Goal: Information Seeking & Learning: Learn about a topic

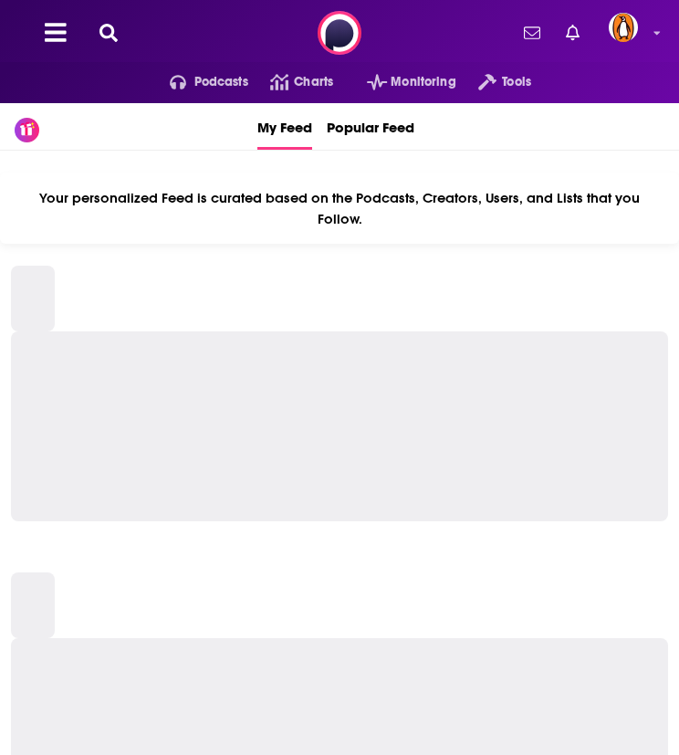
click at [110, 34] on icon at bounding box center [109, 33] width 18 height 18
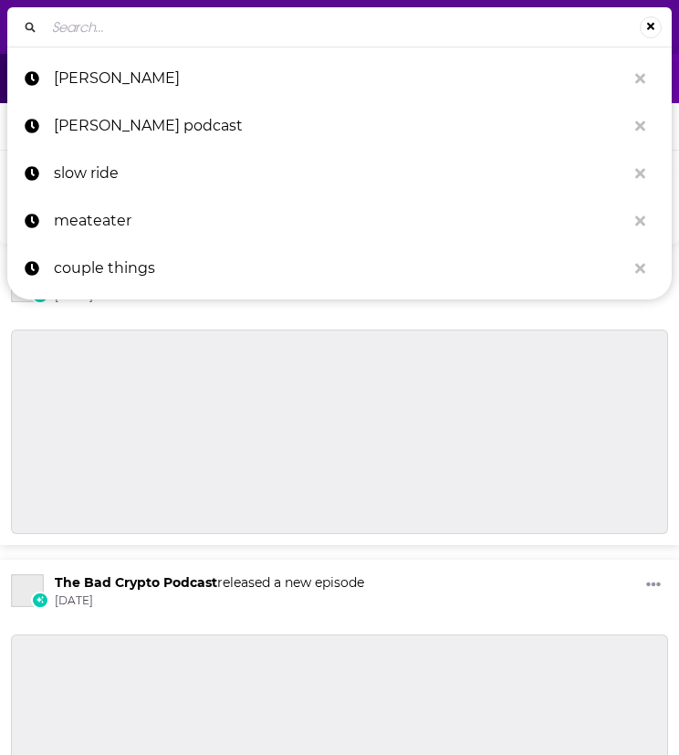
click at [131, 39] on input "Search..." at bounding box center [342, 27] width 595 height 29
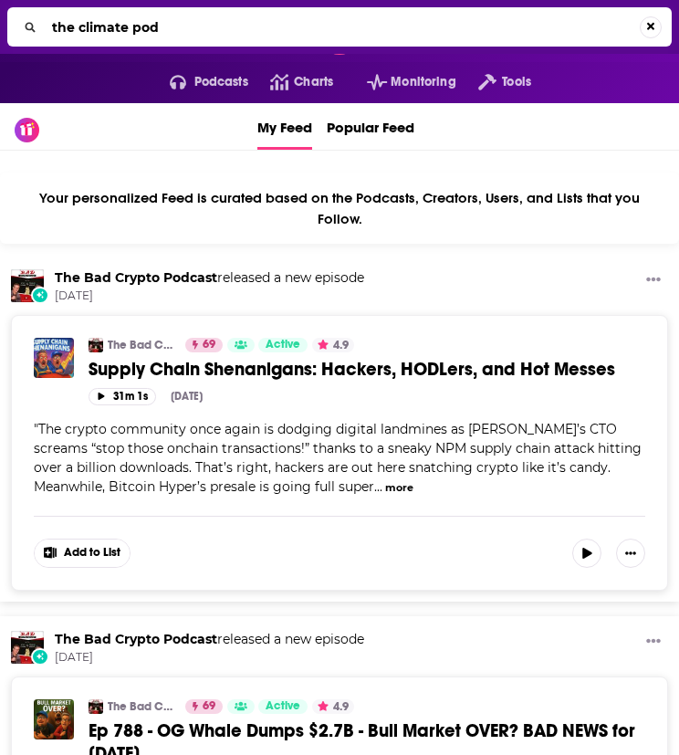
type input "the climate pod"
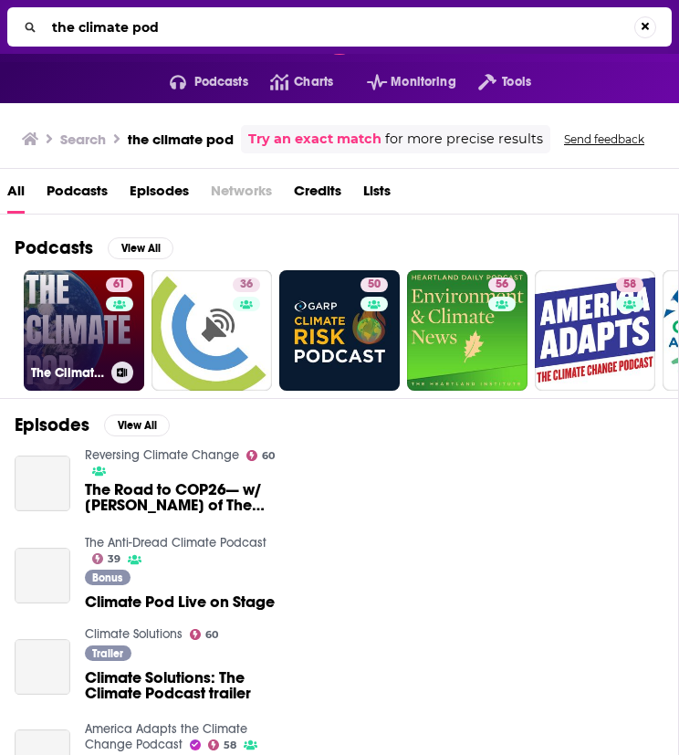
click at [97, 338] on link "61 The Climate Pod" at bounding box center [84, 330] width 120 height 120
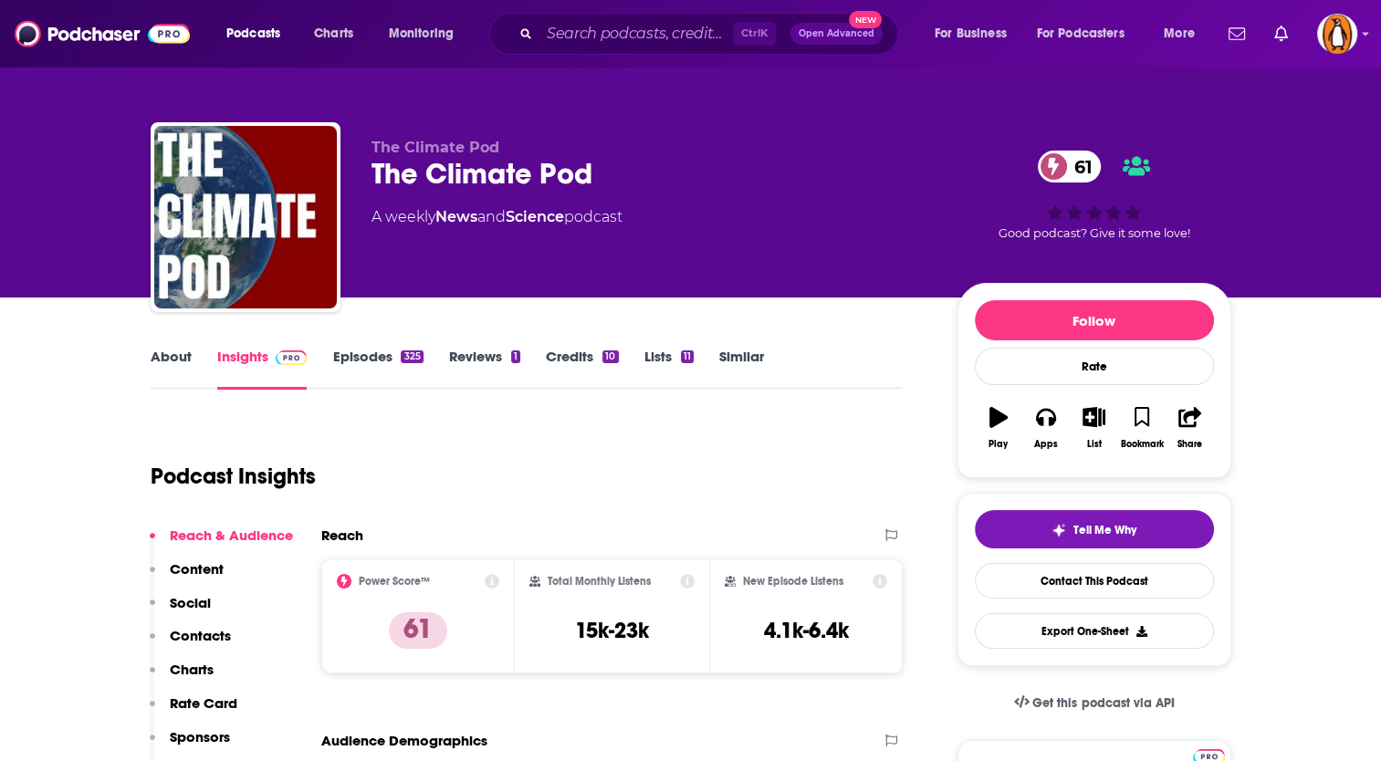
click at [163, 363] on link "About" at bounding box center [171, 369] width 41 height 42
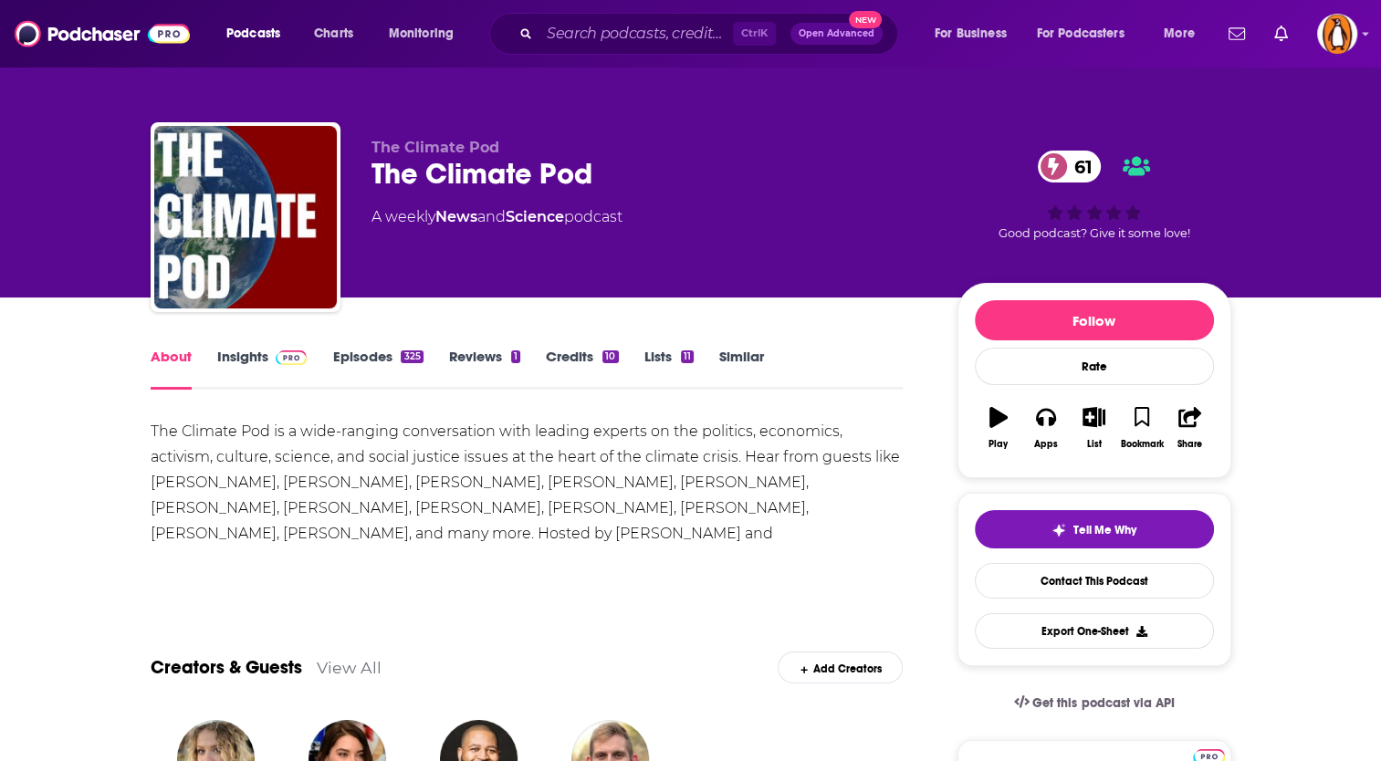
drag, startPoint x: 508, startPoint y: 530, endPoint x: 84, endPoint y: 442, distance: 432.7
copy div "The Climate Pod is a wide-ranging conversation with leading experts on the poli…"
click at [572, 37] on input "Search podcasts, credits, & more..." at bounding box center [636, 33] width 194 height 29
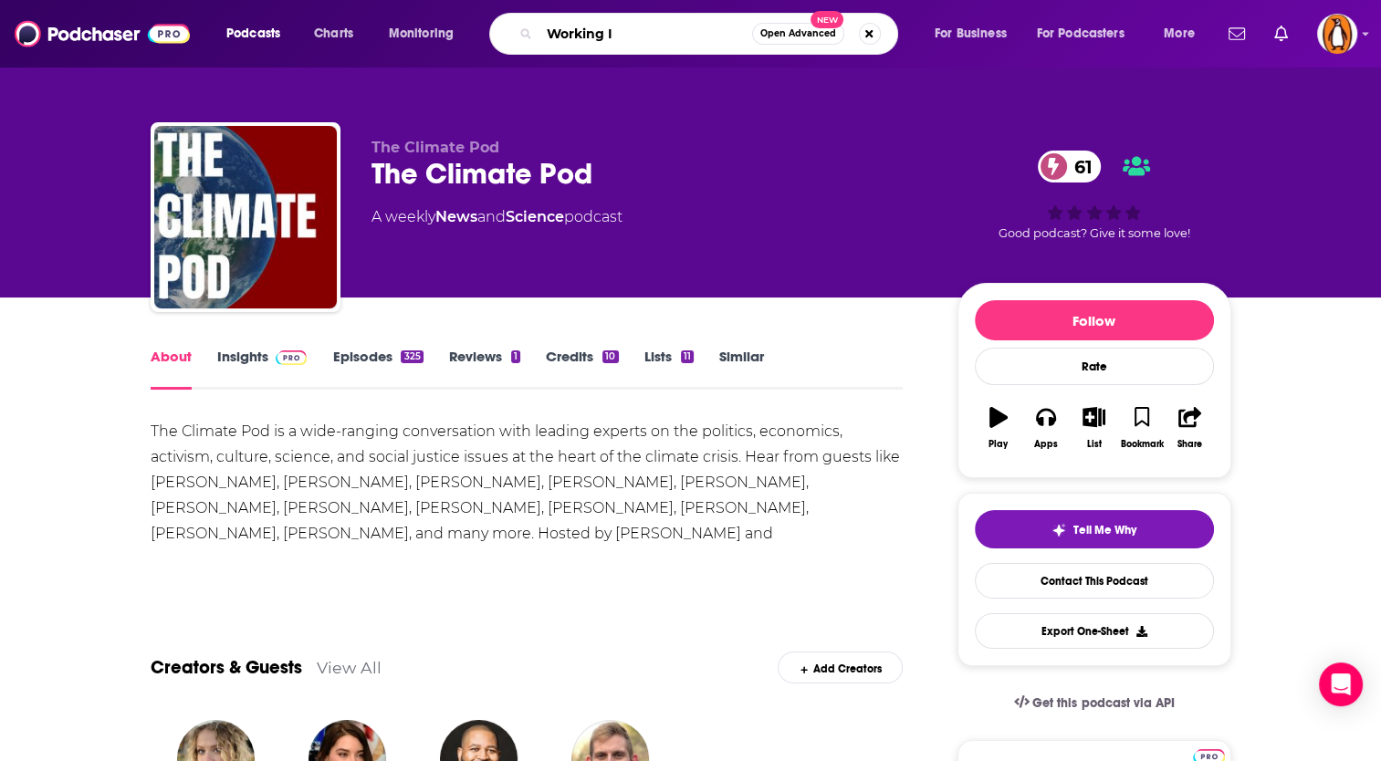
type input "Working It"
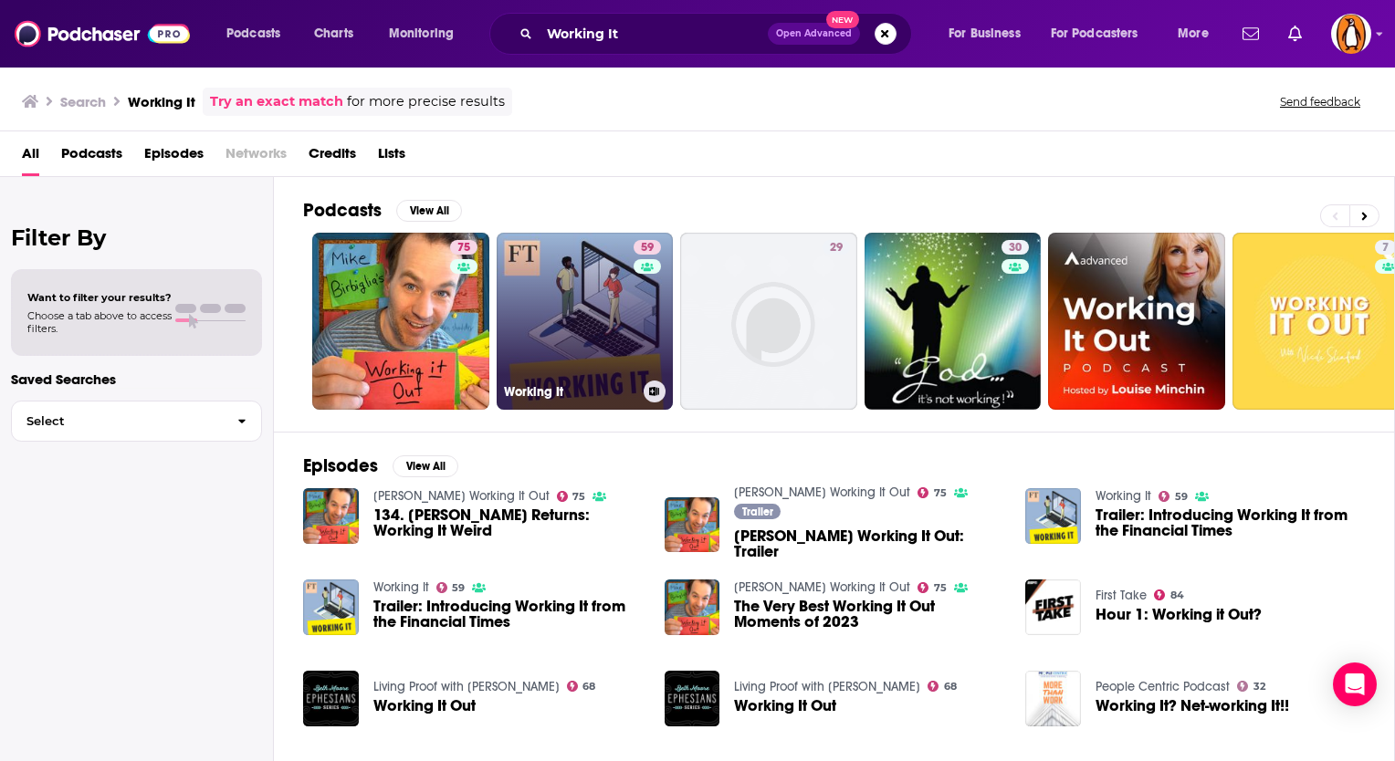
click at [573, 302] on link "59 Working It" at bounding box center [585, 321] width 177 height 177
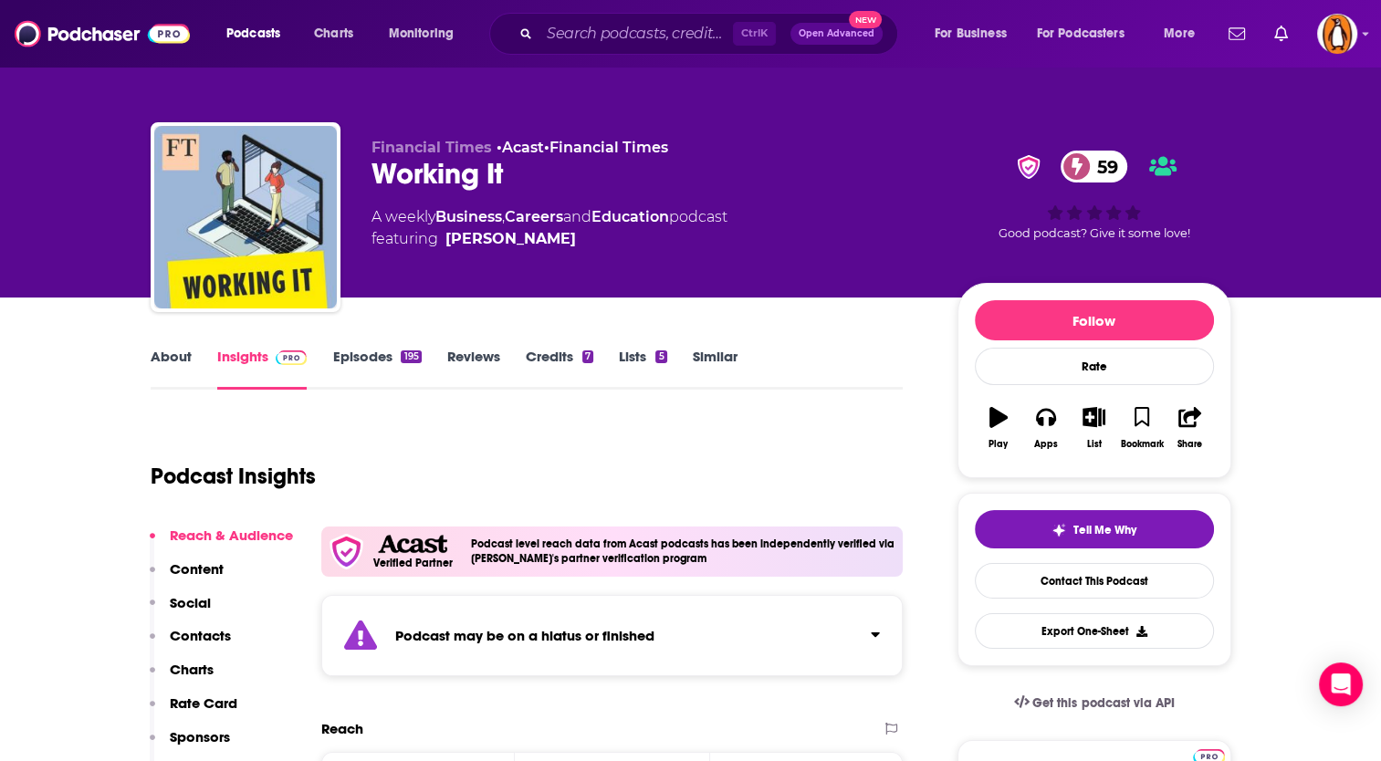
scroll to position [152, 0]
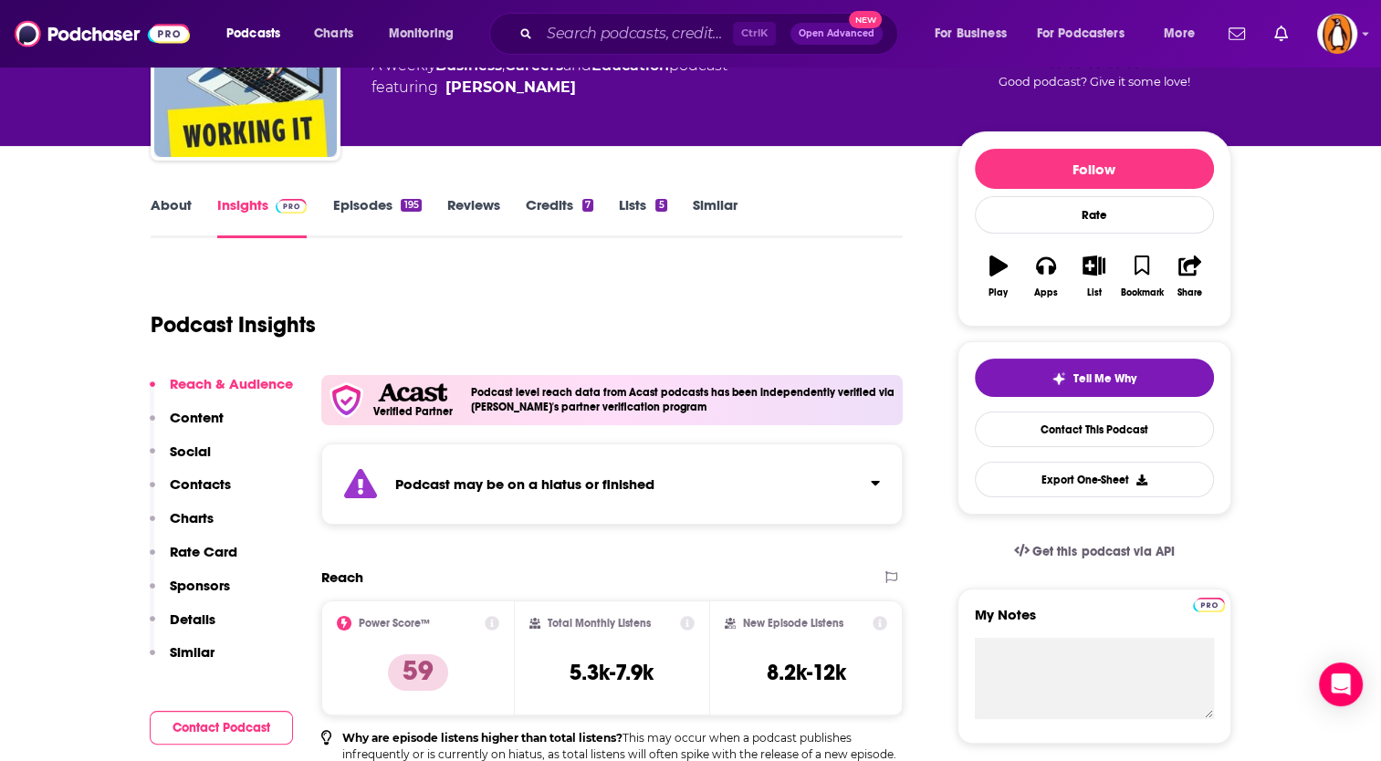
click at [678, 473] on button "Click to expand status details" at bounding box center [868, 479] width 24 height 26
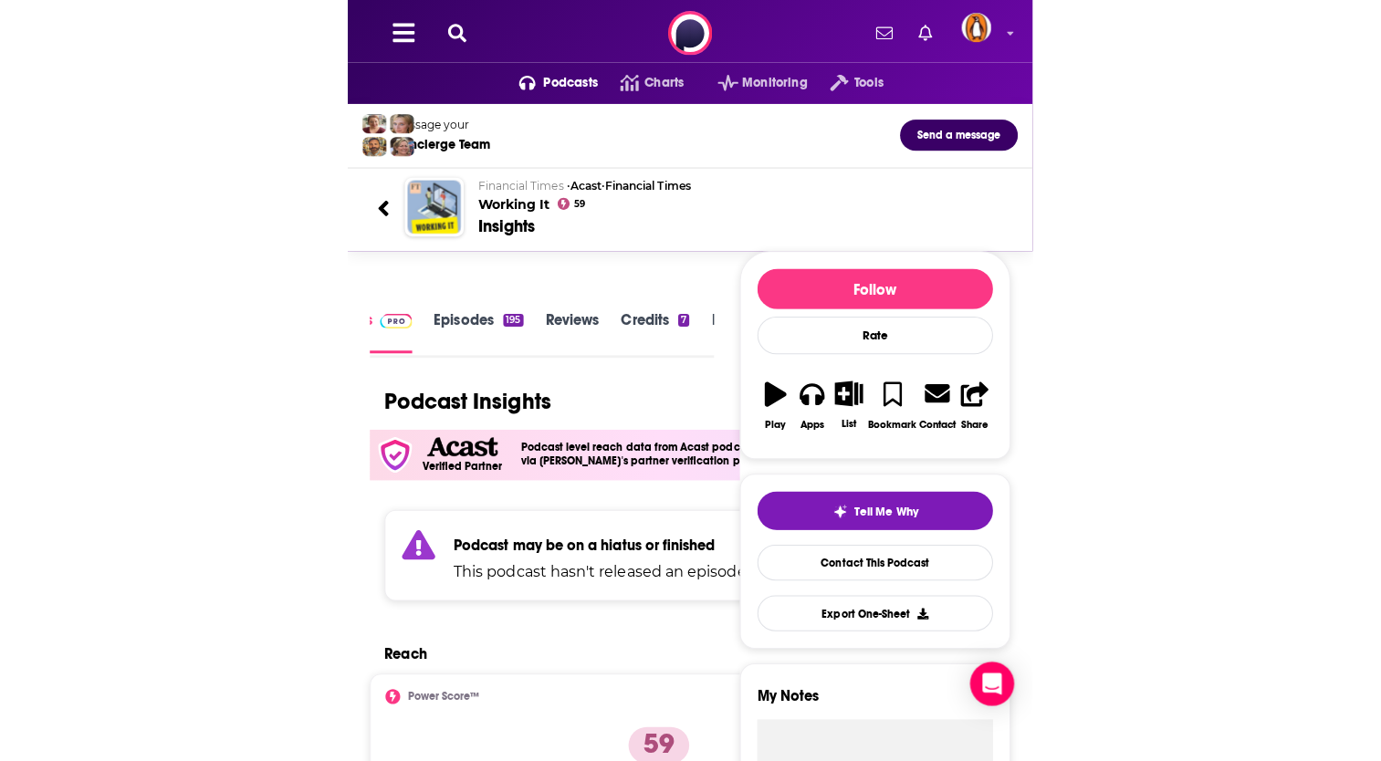
scroll to position [2, 0]
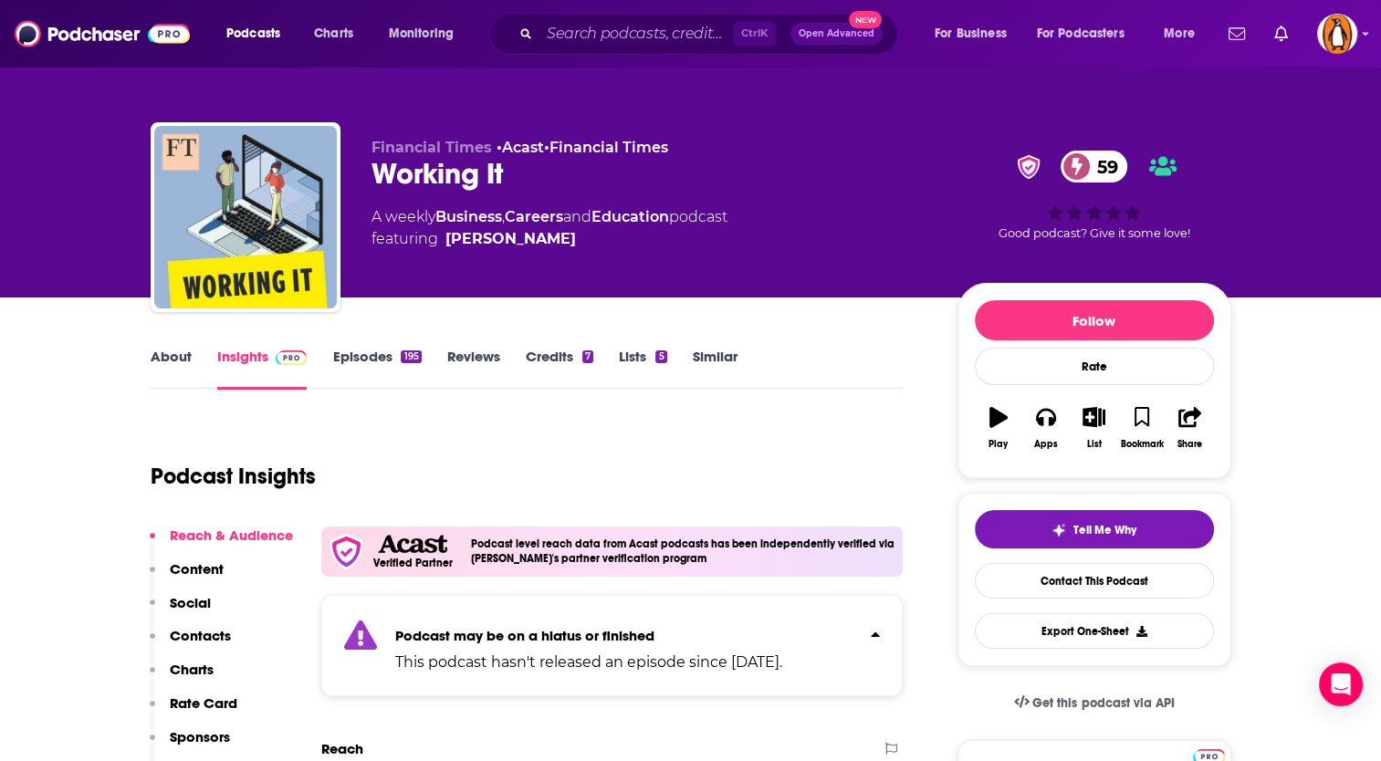
click at [555, 354] on link "Credits 7" at bounding box center [560, 369] width 68 height 42
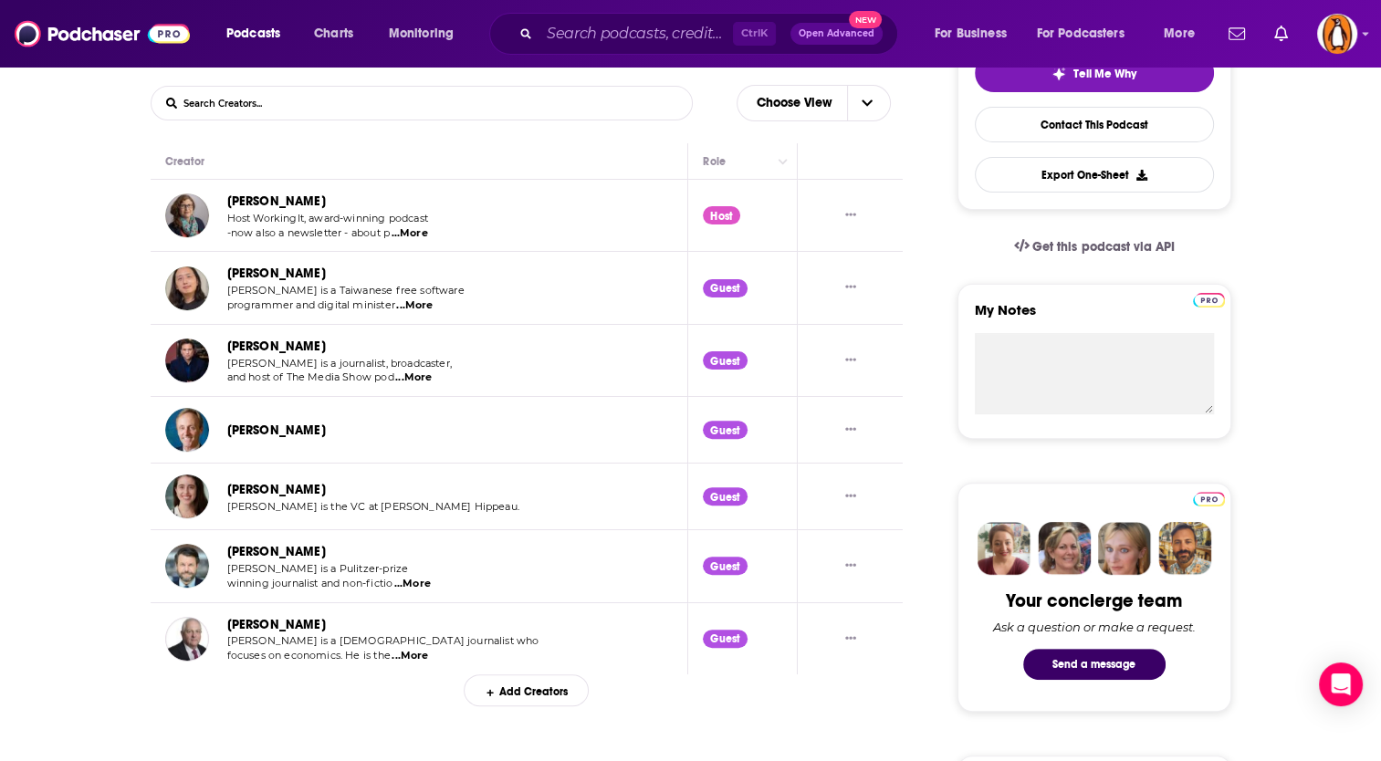
scroll to position [152, 0]
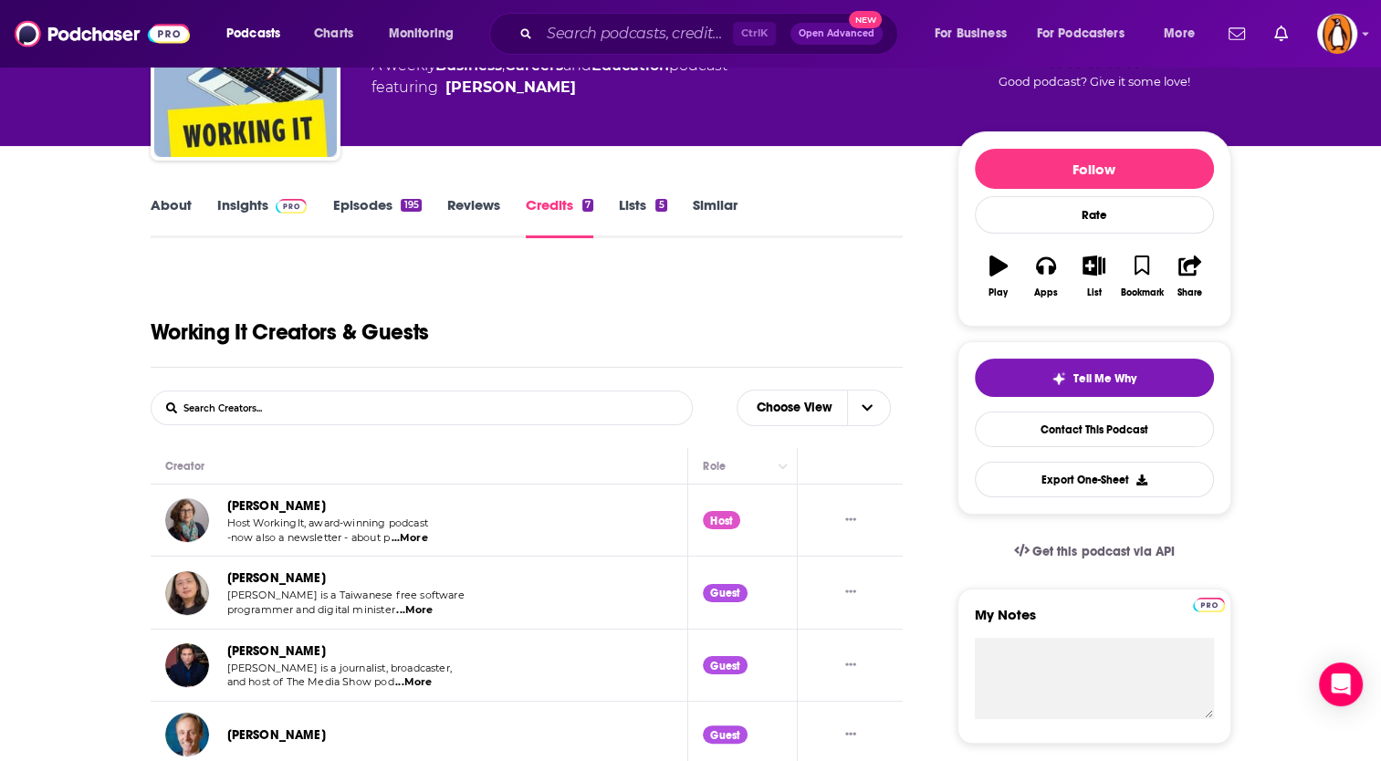
click at [361, 202] on link "Episodes 195" at bounding box center [376, 217] width 89 height 42
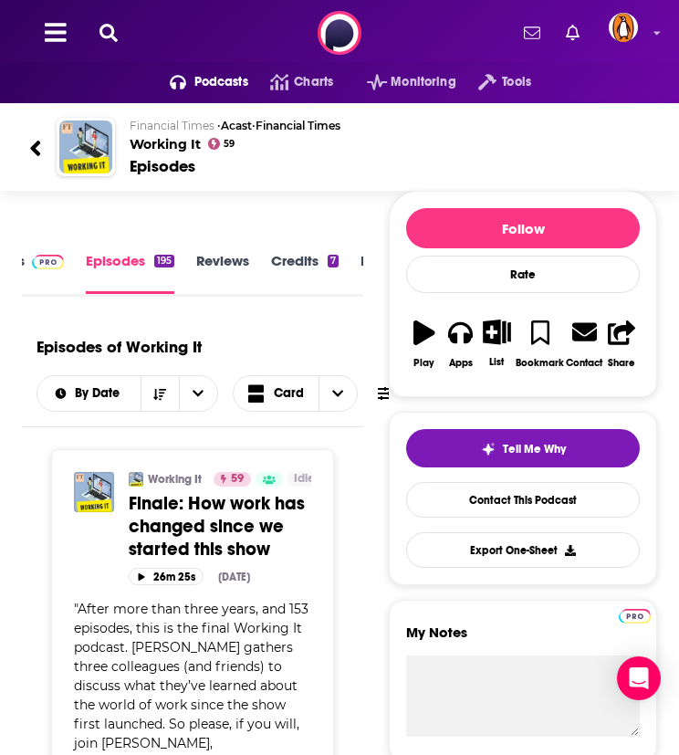
click at [111, 42] on button at bounding box center [108, 33] width 29 height 21
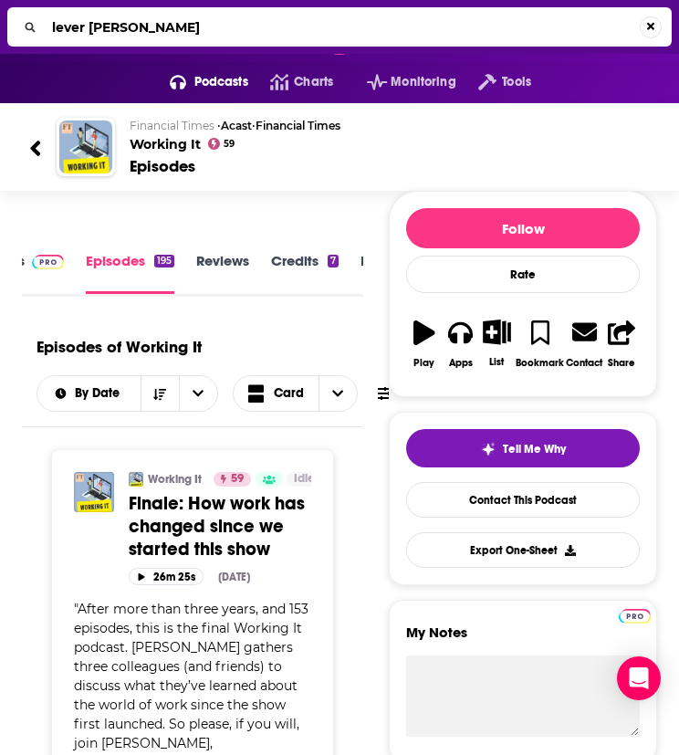
type input "lever time"
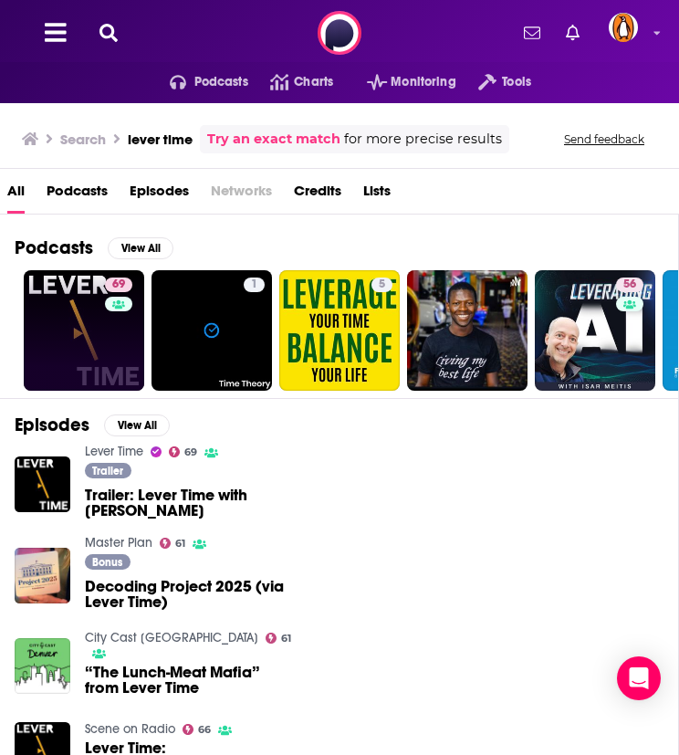
click at [89, 317] on link "69" at bounding box center [84, 330] width 120 height 120
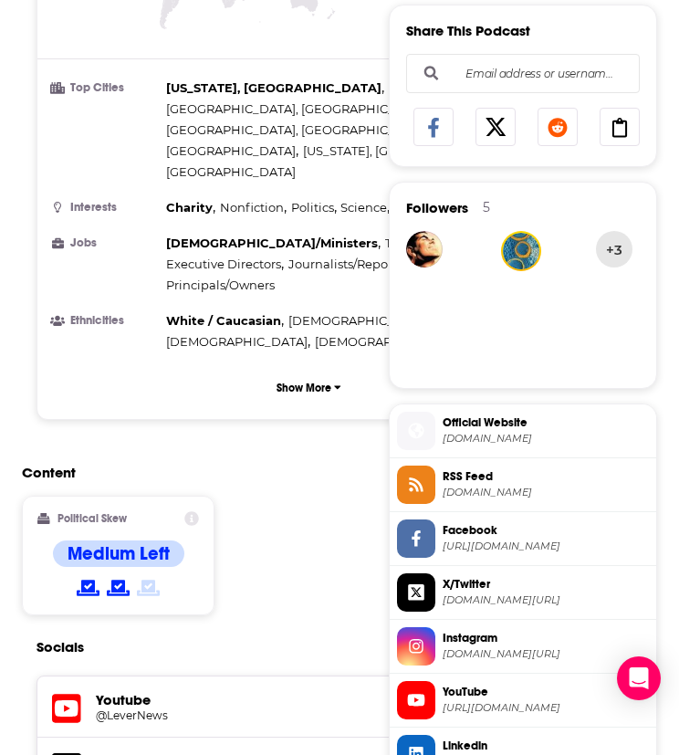
scroll to position [1217, 0]
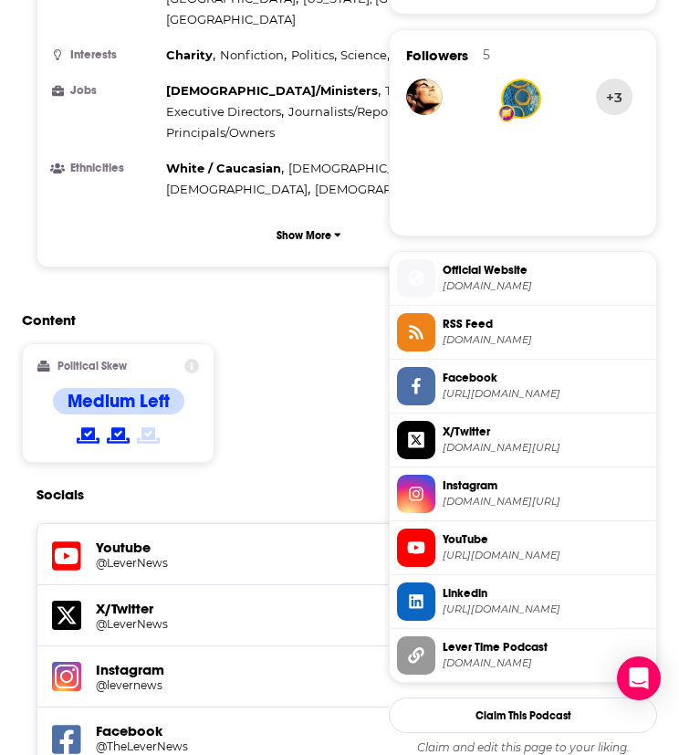
click at [508, 541] on span "YouTube" at bounding box center [546, 539] width 206 height 16
click at [496, 446] on span "[DOMAIN_NAME][URL]" at bounding box center [546, 448] width 206 height 14
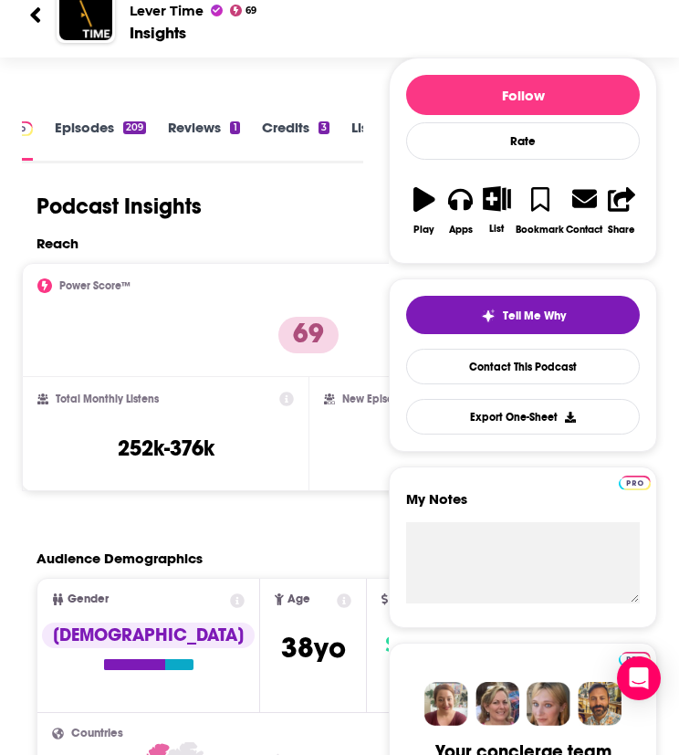
scroll to position [0, 142]
click at [101, 127] on link "Episodes 209" at bounding box center [100, 139] width 91 height 41
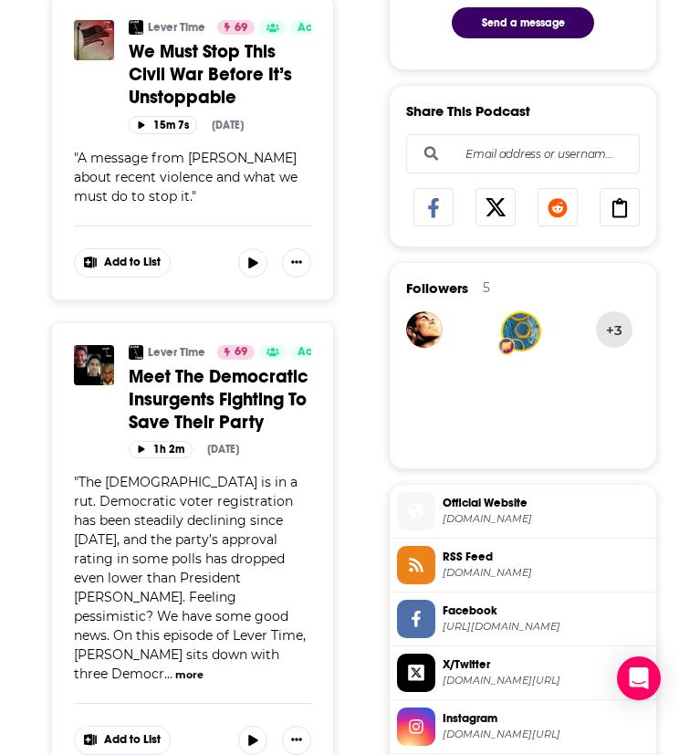
scroll to position [946, 0]
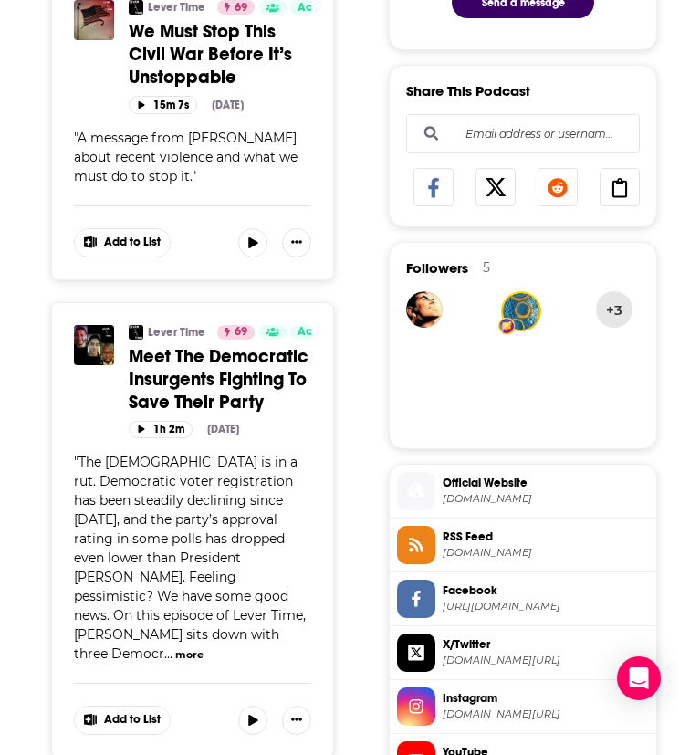
click at [180, 647] on button "more" at bounding box center [189, 655] width 28 height 16
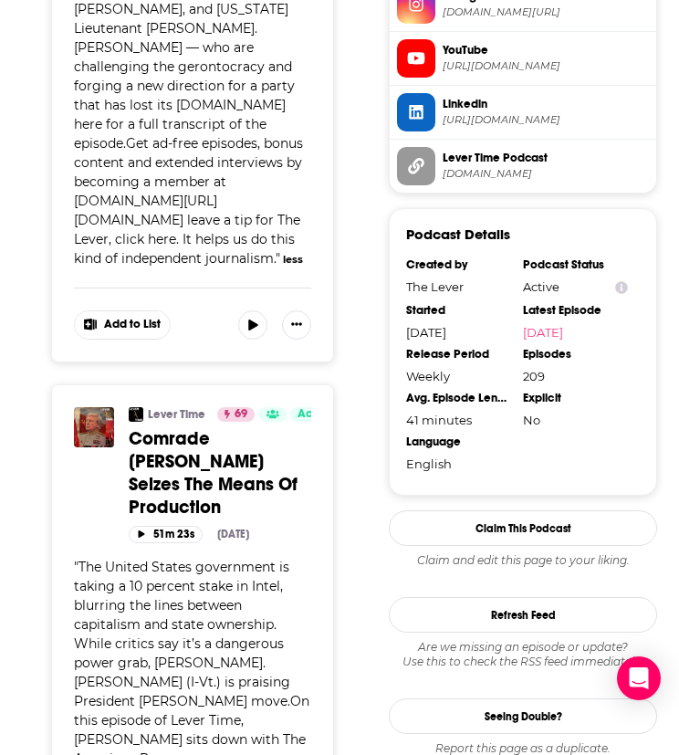
scroll to position [1649, 0]
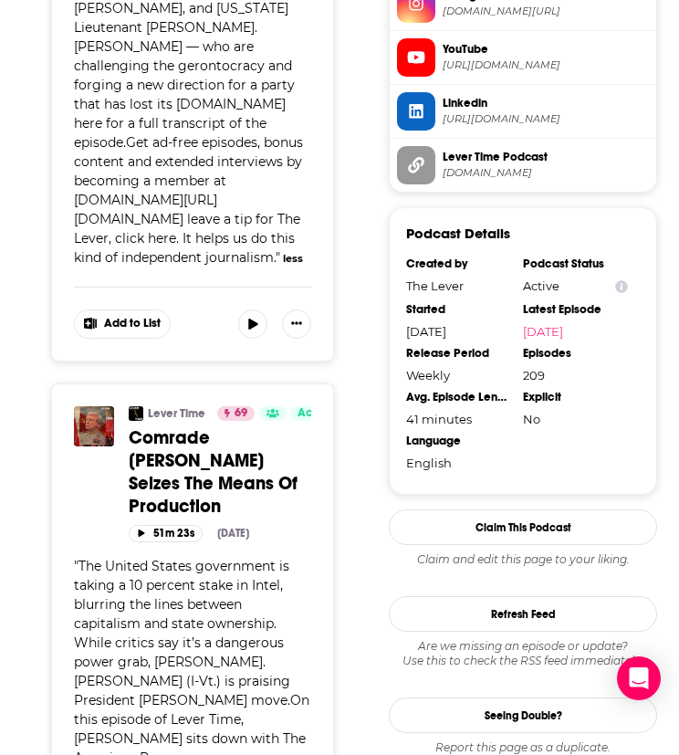
click at [208, 751] on button "more" at bounding box center [194, 759] width 28 height 16
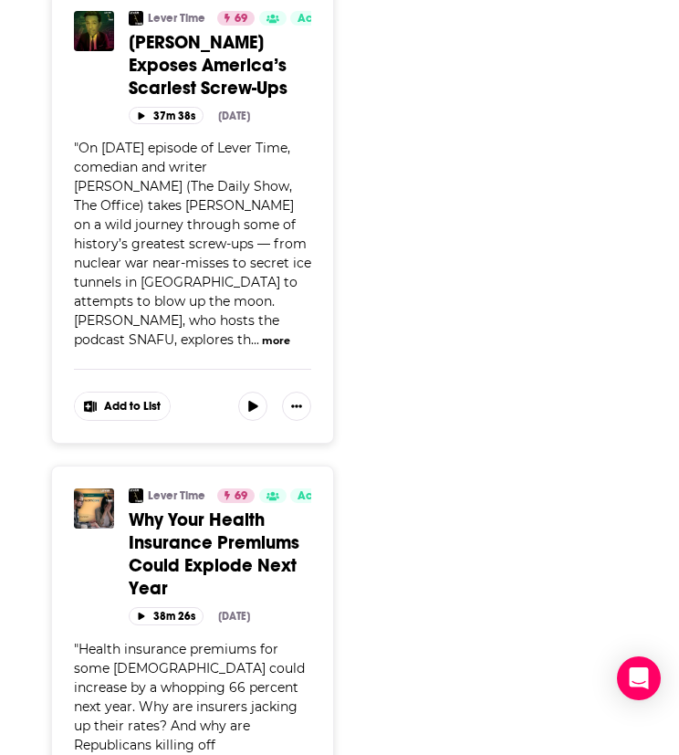
scroll to position [3875, 0]
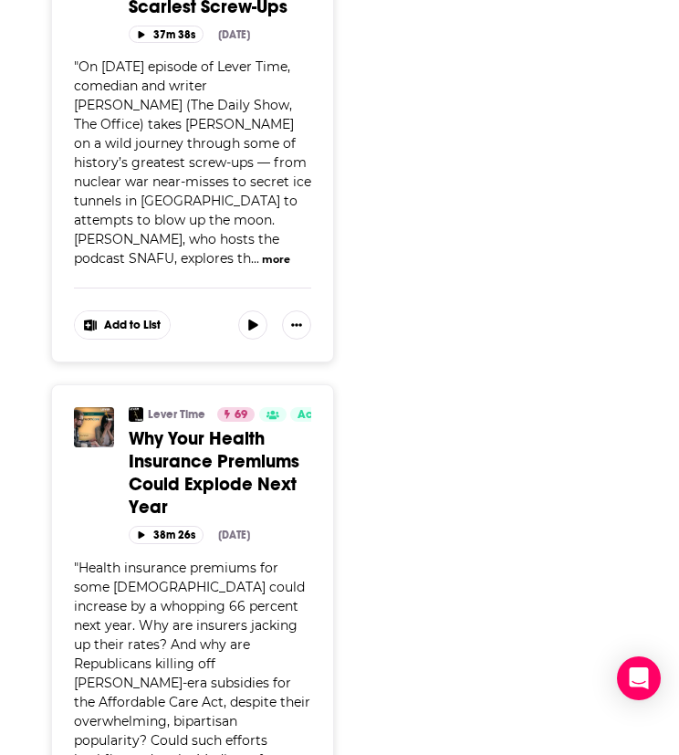
click at [281, 753] on button "more" at bounding box center [288, 761] width 28 height 16
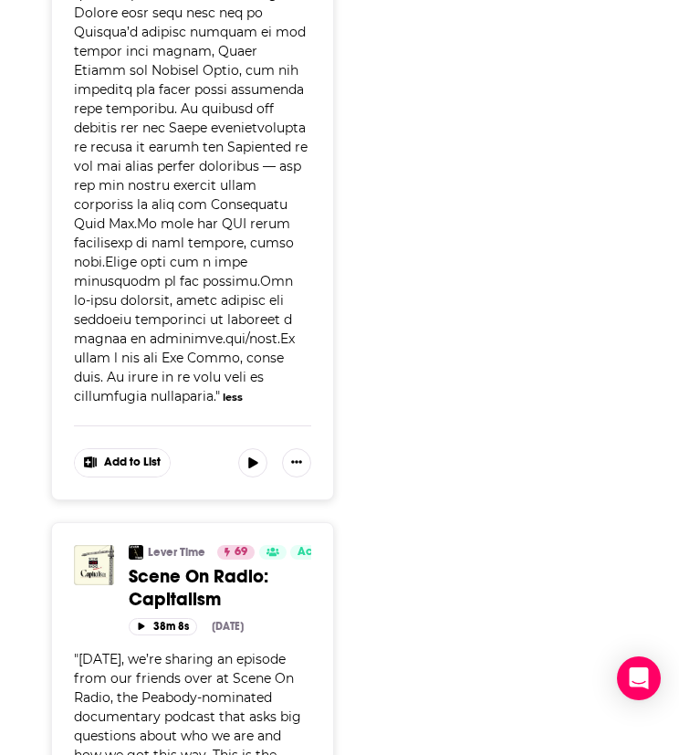
scroll to position [4725, 0]
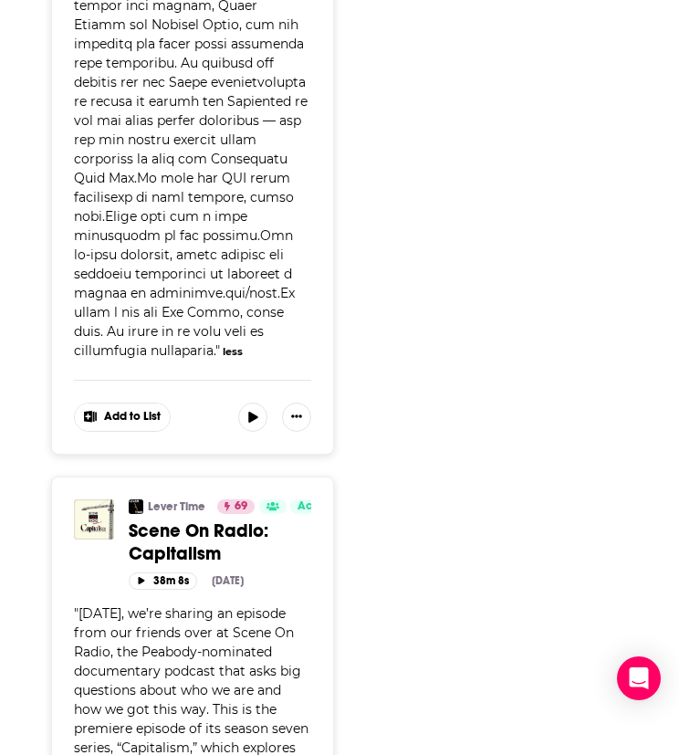
click at [279, 605] on span "[DATE], we’re sharing an episode from our friends over at Scene On Radio, the P…" at bounding box center [191, 699] width 235 height 189
click at [113, 620] on div "" [DATE], we’re sharing an episode from our friends over at Scene On Radio, the…" at bounding box center [192, 700] width 237 height 192
click at [104, 621] on div "" [DATE], we’re sharing an episode from our friends over at Scene On Radio, the…" at bounding box center [192, 700] width 237 height 192
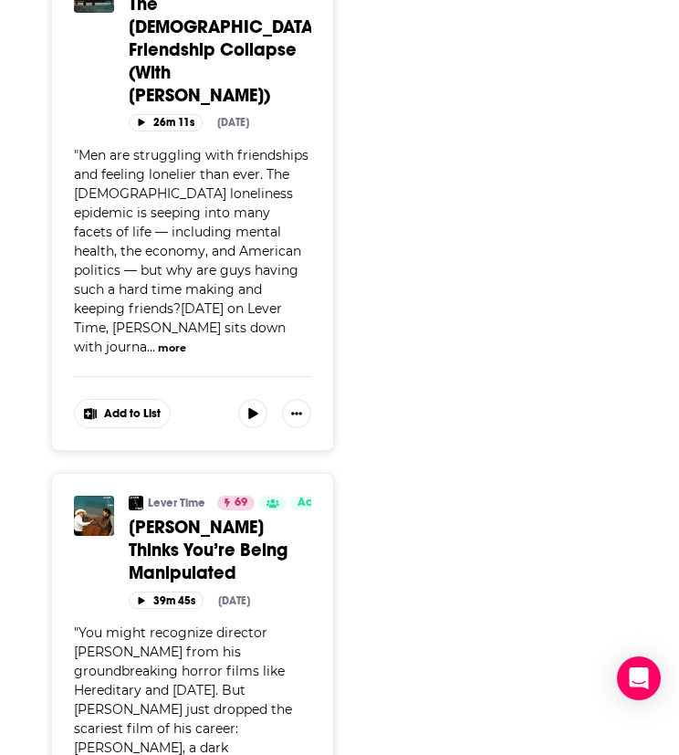
scroll to position [5939, 0]
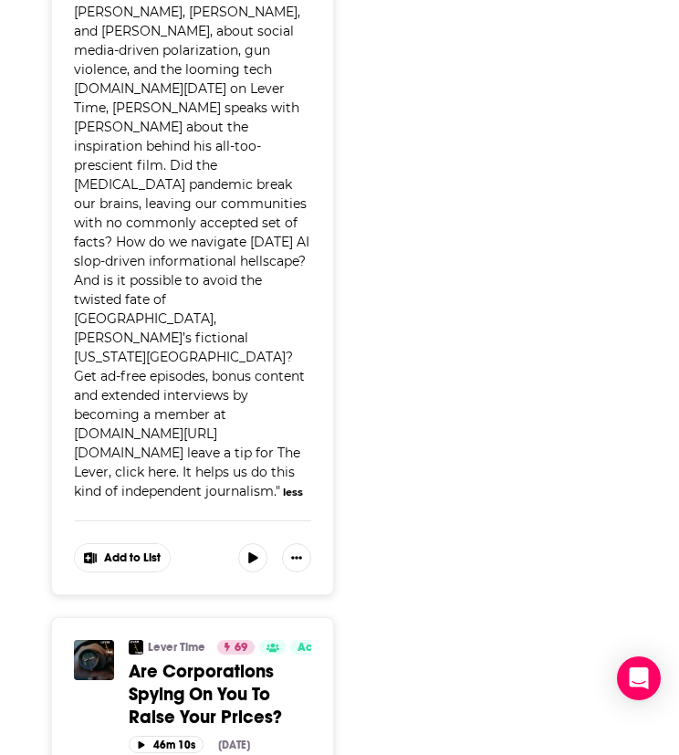
scroll to position [6711, 0]
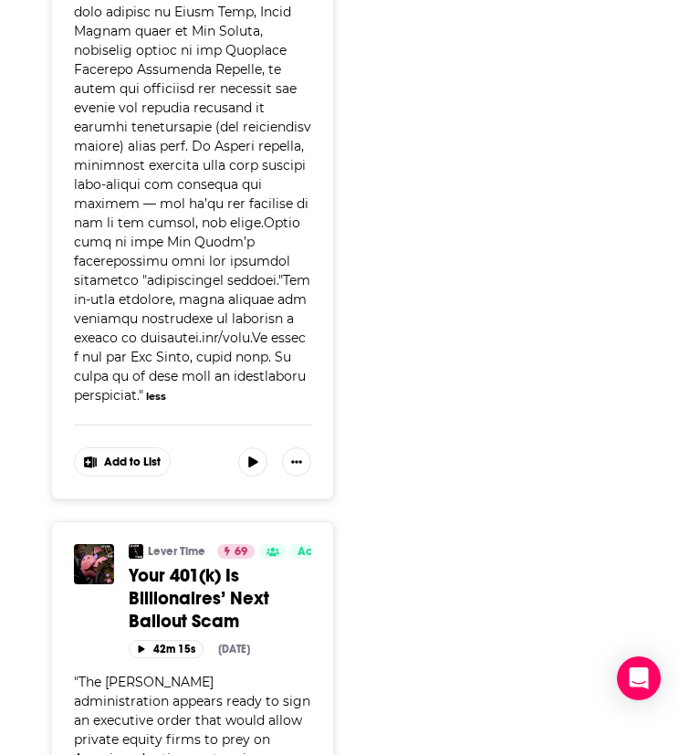
scroll to position [7752, 0]
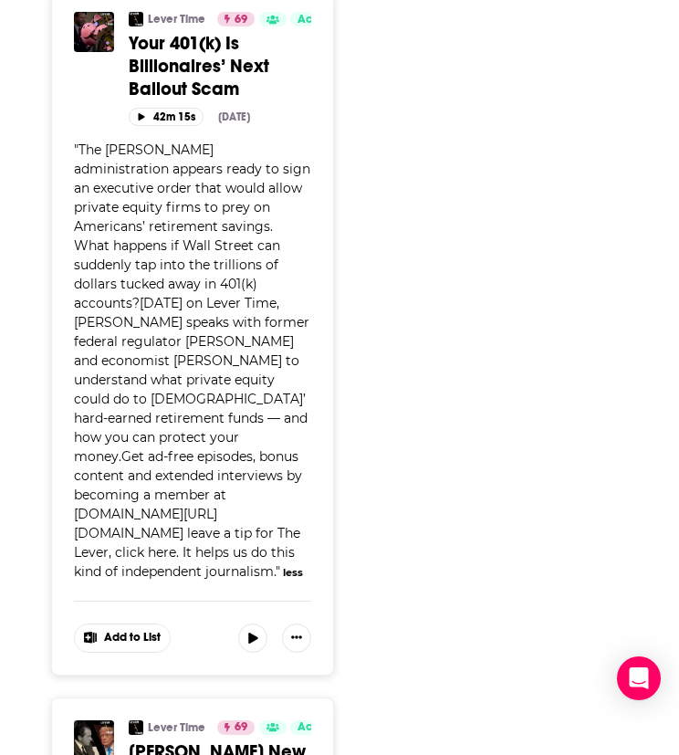
scroll to position [8376, 0]
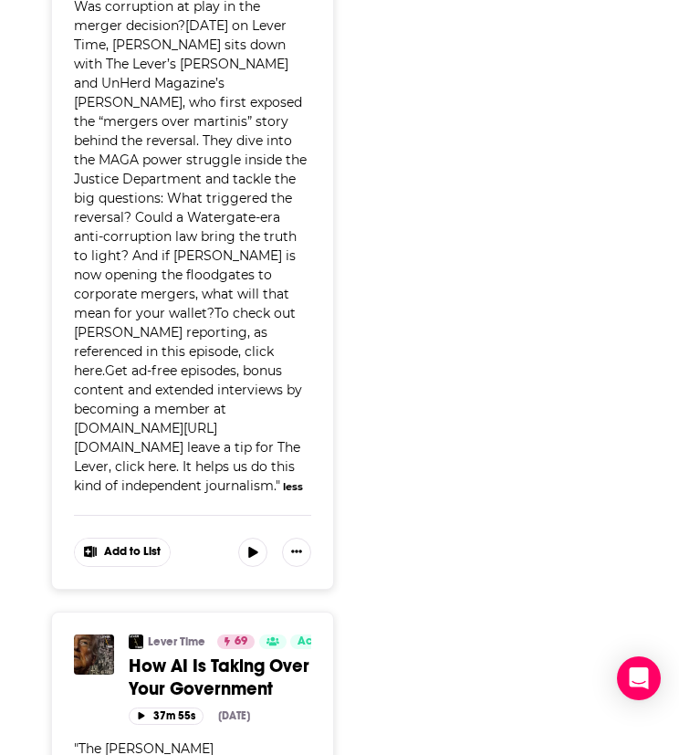
scroll to position [9248, 0]
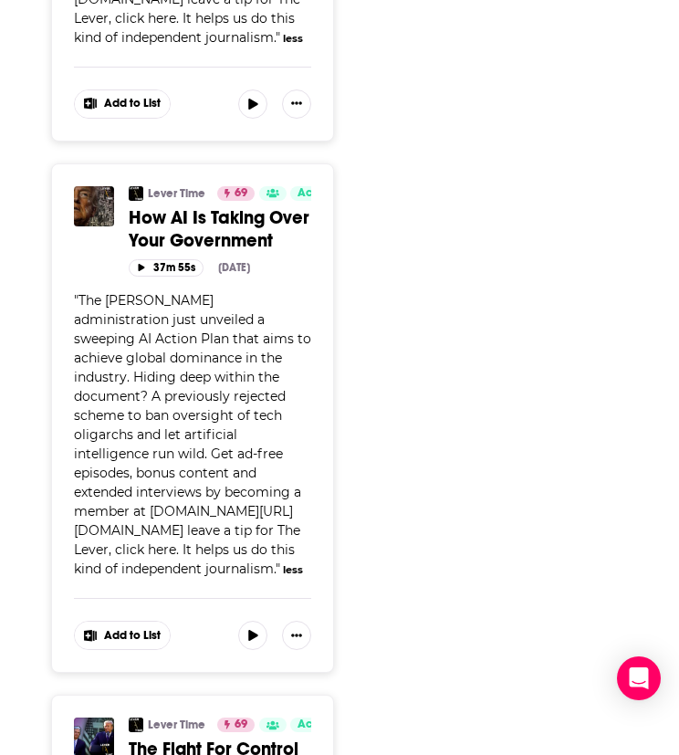
scroll to position [9773, 0]
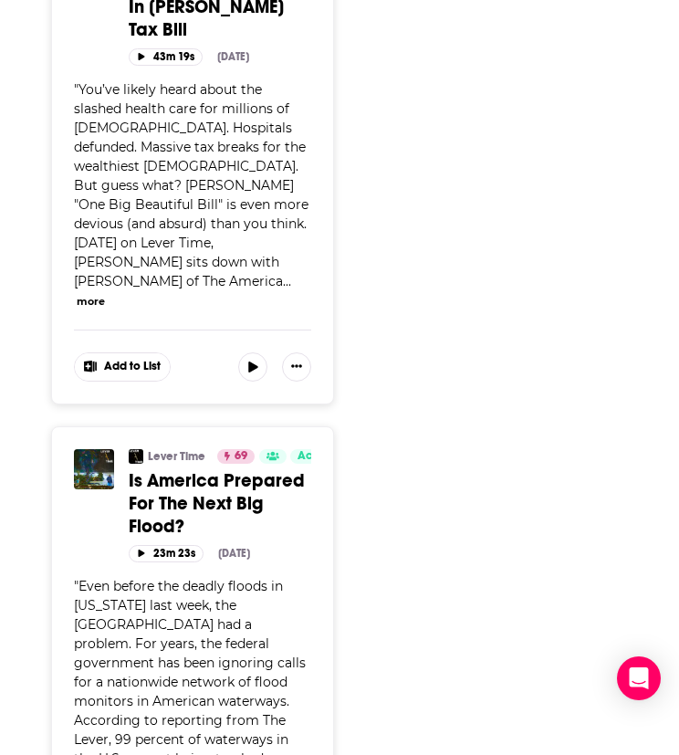
scroll to position [12466, 0]
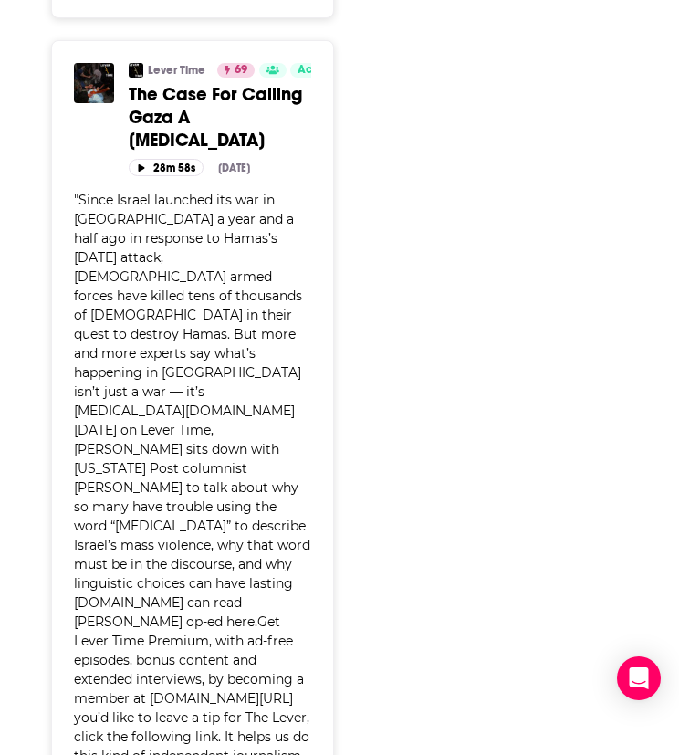
scroll to position [13340, 0]
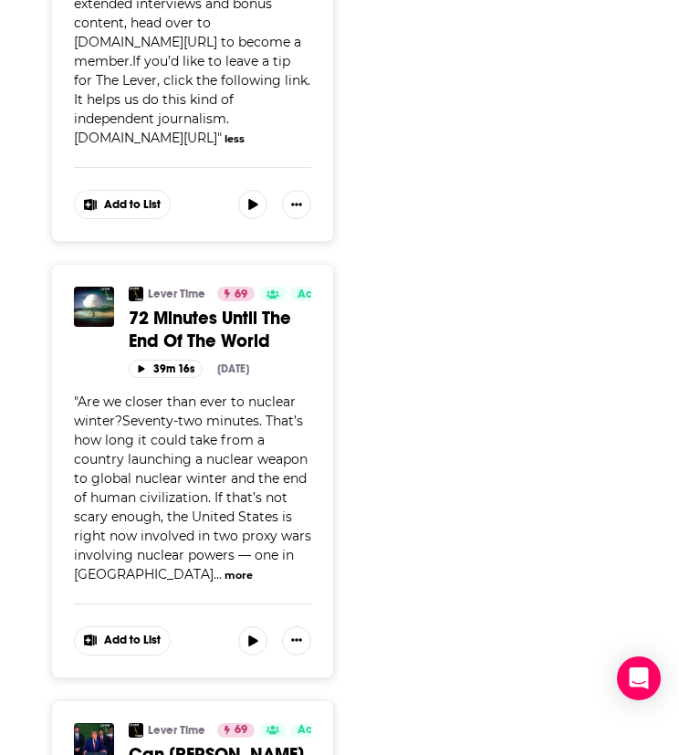
scroll to position [15025, 0]
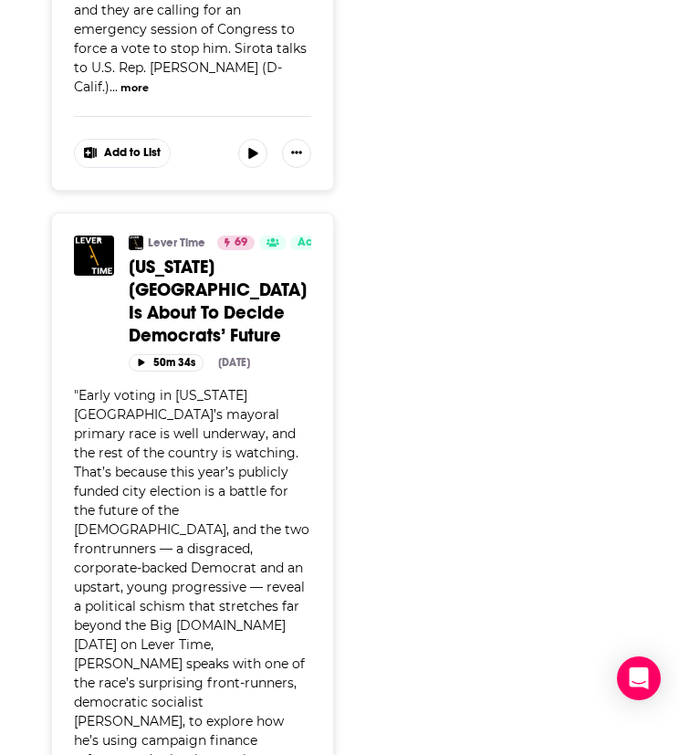
scroll to position [15717, 0]
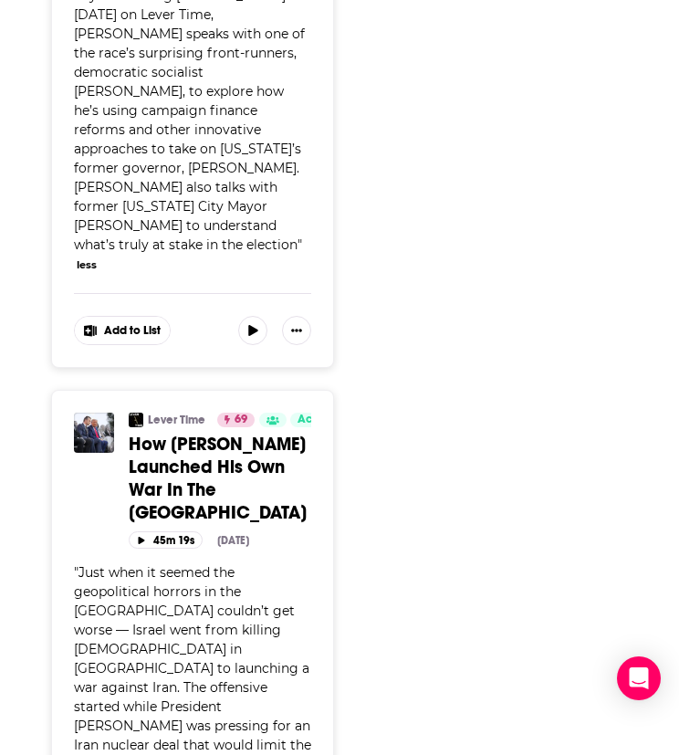
scroll to position [16356, 0]
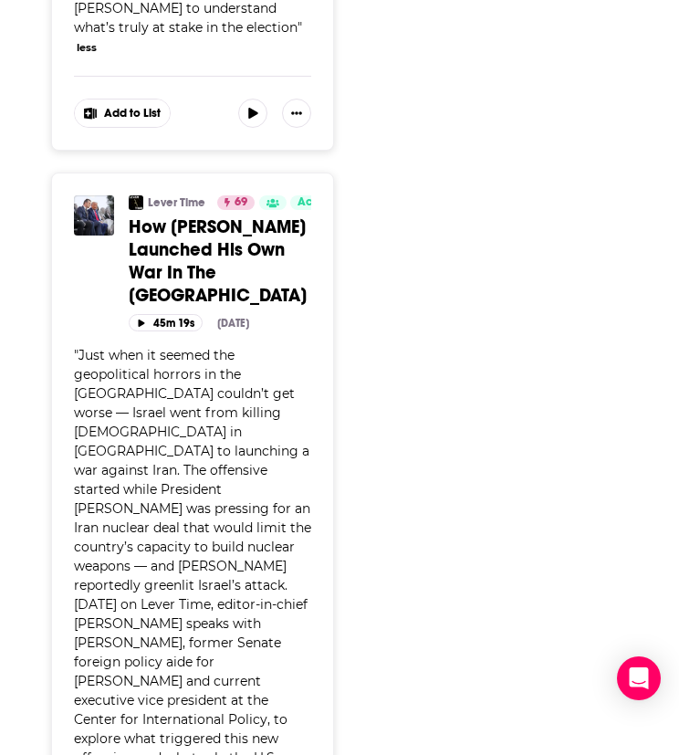
scroll to position [16563, 0]
